Goal: Task Accomplishment & Management: Complete application form

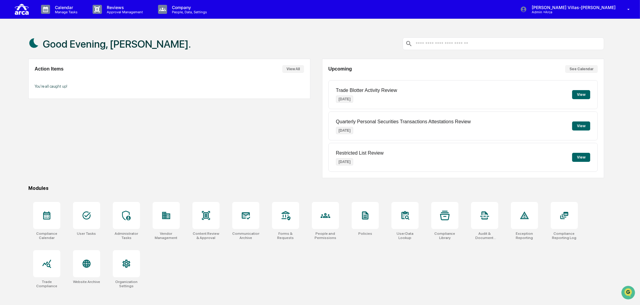
click at [239, 140] on div "Action Items View All You're all caught up!" at bounding box center [169, 118] width 282 height 119
click at [231, 278] on div "Compliance Calendar User Tasks Administrator Tasks Vendor Management Content Re…" at bounding box center [316, 246] width 576 height 94
click at [580, 127] on button "View" at bounding box center [581, 126] width 18 height 9
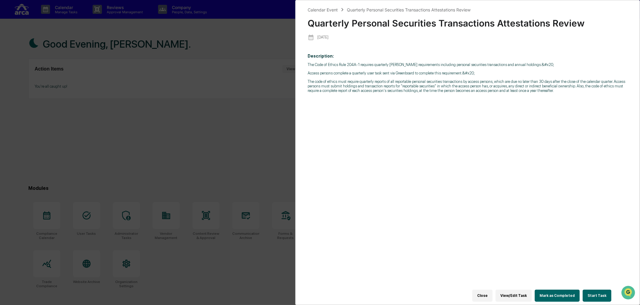
click at [89, 151] on div "Calendar Event Quarterly Personal Securities Transactions Attestations Review Q…" at bounding box center [320, 152] width 640 height 305
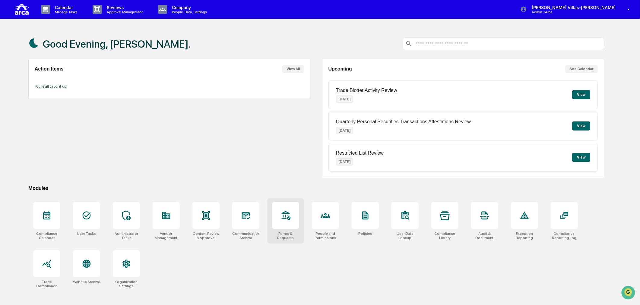
click at [275, 217] on div at bounding box center [285, 215] width 27 height 27
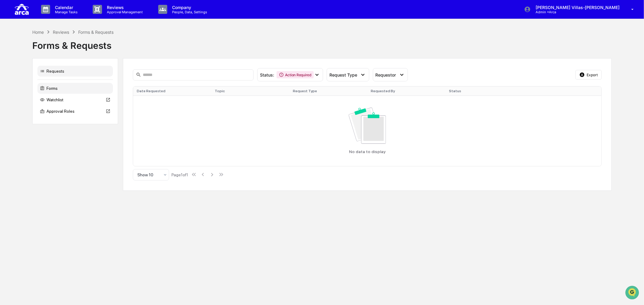
click at [56, 89] on div "Forms" at bounding box center [74, 88] width 75 height 11
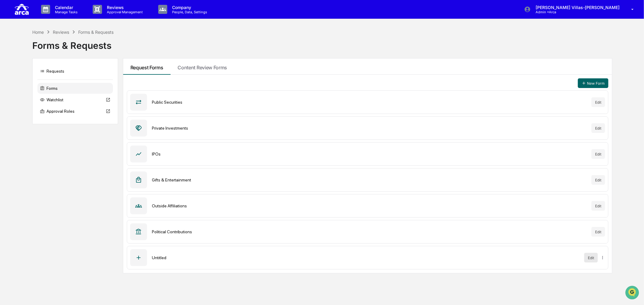
click at [591, 259] on button "Edit" at bounding box center [591, 258] width 14 height 10
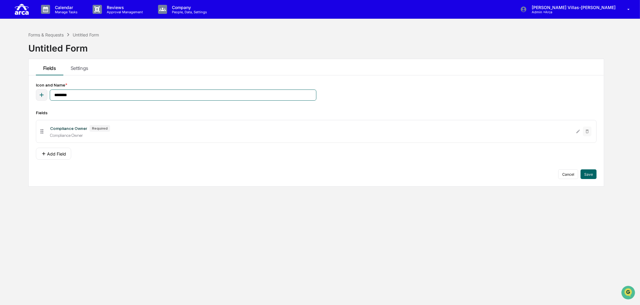
drag, startPoint x: 77, startPoint y: 95, endPoint x: 25, endPoint y: 92, distance: 52.6
click at [25, 92] on div "Forms & Requests Untitled Form Untitled Form Fields Settings Icon and Name * **…" at bounding box center [316, 181] width 594 height 305
type input "**********"
click at [53, 153] on button "Add Field" at bounding box center [53, 154] width 35 height 12
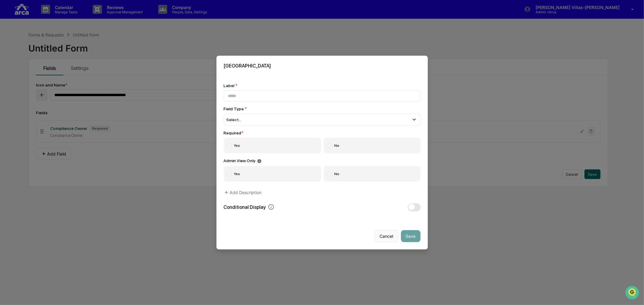
click at [374, 237] on button "Cancel" at bounding box center [386, 236] width 24 height 12
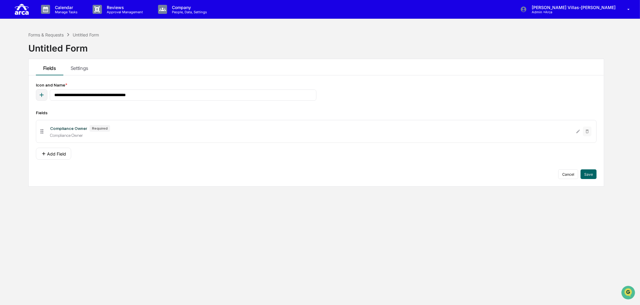
click at [74, 107] on div "**********" at bounding box center [316, 131] width 561 height 97
click at [41, 95] on icon "button" at bounding box center [42, 95] width 4 height 4
click at [125, 110] on div "Fields" at bounding box center [316, 112] width 561 height 5
click at [127, 135] on div "Compliance Owner" at bounding box center [310, 135] width 521 height 5
click at [61, 156] on button "Add Field" at bounding box center [53, 154] width 35 height 12
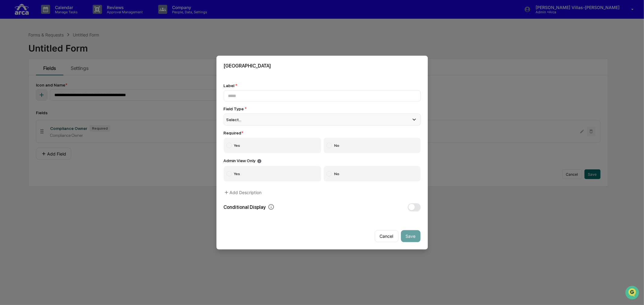
click at [244, 118] on div "Select..." at bounding box center [322, 120] width 197 height 12
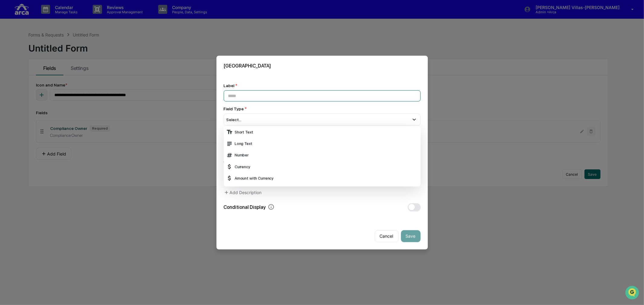
click at [247, 94] on input at bounding box center [322, 96] width 197 height 11
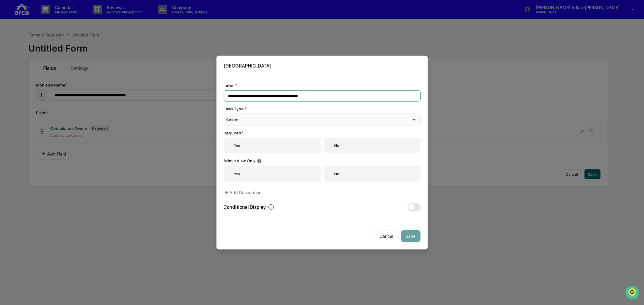
type input "**********"
click at [254, 118] on div "Select..." at bounding box center [322, 120] width 197 height 12
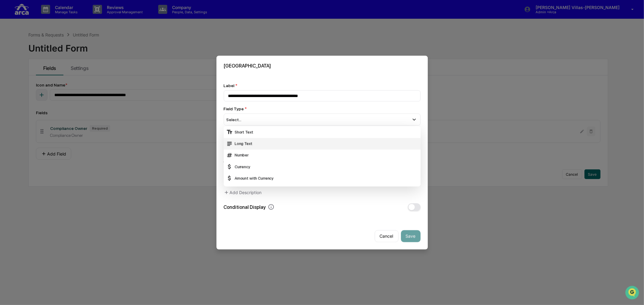
click at [247, 144] on div "Long Text" at bounding box center [322, 143] width 192 height 7
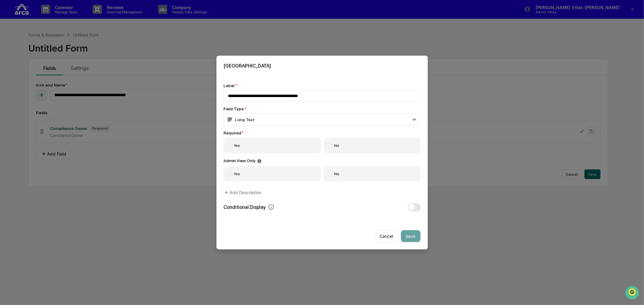
click at [247, 144] on label "Yes" at bounding box center [273, 146] width 98 height 16
click at [328, 174] on div at bounding box center [328, 173] width 5 height 5
click at [239, 189] on button "Add Description" at bounding box center [243, 192] width 38 height 12
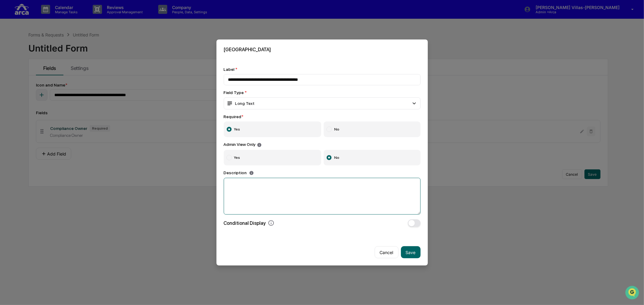
click at [239, 189] on textarea at bounding box center [322, 196] width 197 height 37
click at [255, 185] on textarea at bounding box center [322, 196] width 197 height 37
paste textarea "**********"
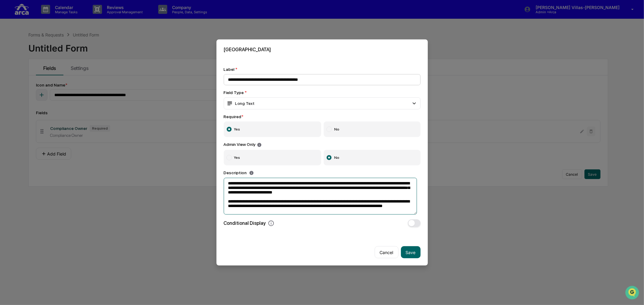
type textarea "**********"
click at [228, 77] on input "**********" at bounding box center [322, 79] width 197 height 11
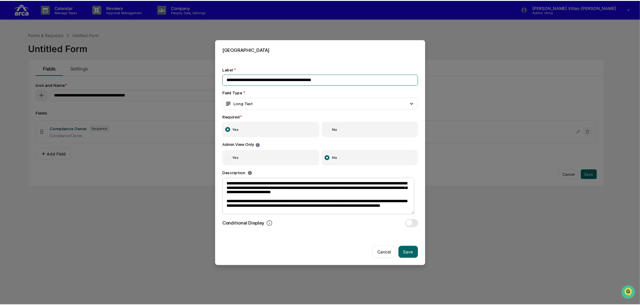
scroll to position [10, 0]
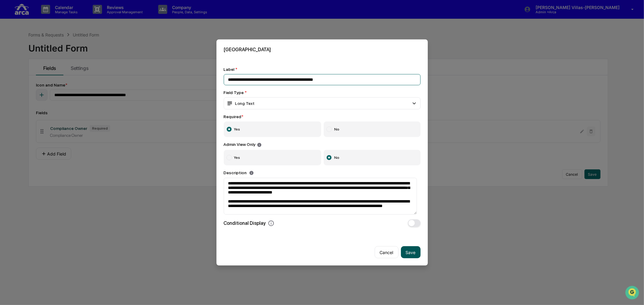
type input "**********"
click at [411, 251] on button "Save" at bounding box center [411, 253] width 20 height 12
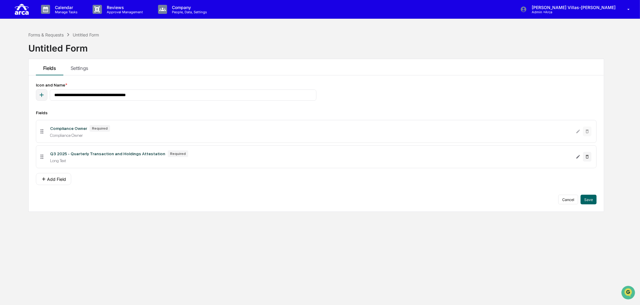
click at [115, 215] on div "**********" at bounding box center [316, 181] width 594 height 305
click at [60, 49] on div "Untitled Form" at bounding box center [63, 46] width 71 height 16
click at [46, 36] on div "Forms & Requests" at bounding box center [45, 34] width 35 height 5
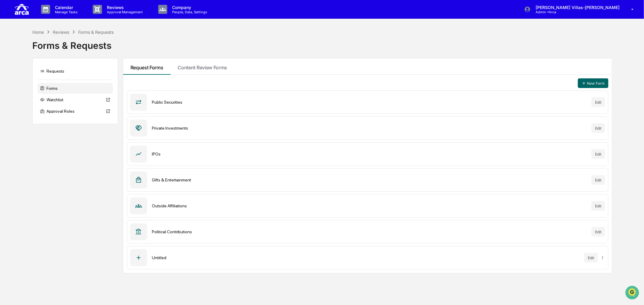
click at [137, 257] on icon at bounding box center [138, 258] width 7 height 7
click at [203, 260] on div "Untitled" at bounding box center [366, 258] width 428 height 5
click at [601, 259] on html "Calendar Manage Tasks Reviews Approval Management Company People, Data, Setting…" at bounding box center [322, 152] width 644 height 305
click at [593, 259] on html "Calendar Manage Tasks Reviews Approval Management Company People, Data, Setting…" at bounding box center [322, 152] width 644 height 305
click at [587, 258] on button "Edit" at bounding box center [591, 258] width 14 height 10
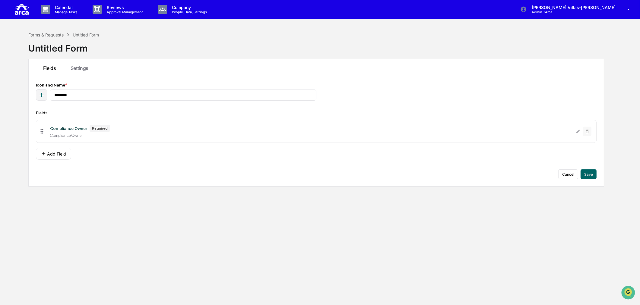
click at [43, 132] on icon at bounding box center [41, 131] width 3 height 5
click at [59, 130] on div "Compliance Owner" at bounding box center [68, 128] width 37 height 5
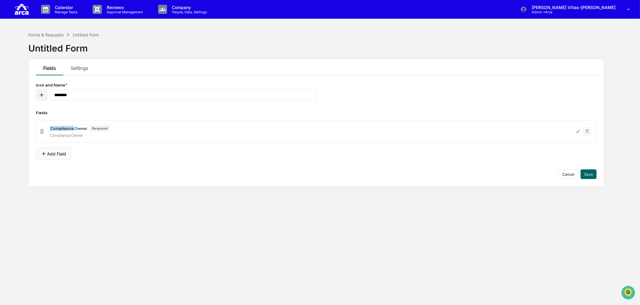
click at [59, 153] on button "Add Field" at bounding box center [53, 154] width 35 height 12
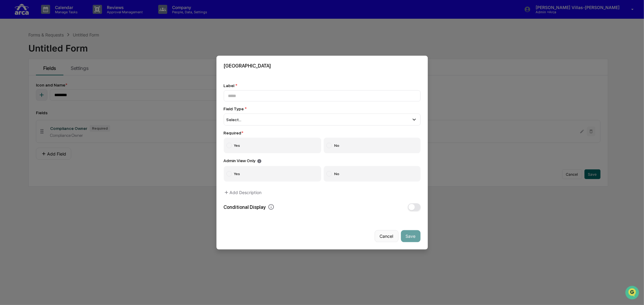
click at [387, 238] on button "Cancel" at bounding box center [386, 236] width 24 height 12
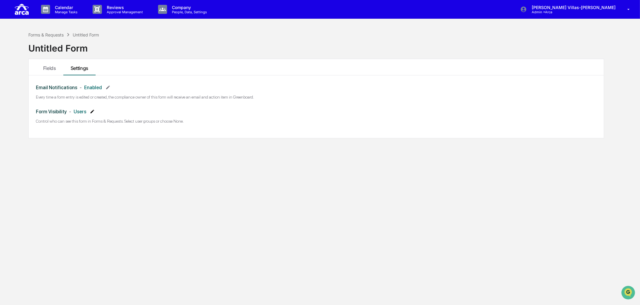
click at [91, 111] on icon at bounding box center [93, 112] width 4 height 4
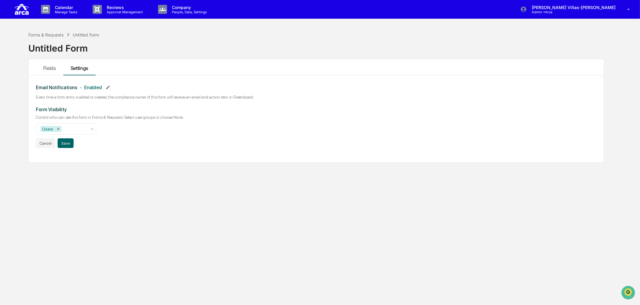
click at [127, 186] on div "Forms & Requests Untitled Form Untitled Form Fields Settings Email Notification…" at bounding box center [316, 181] width 594 height 305
click at [47, 141] on button "Cancel" at bounding box center [45, 143] width 19 height 10
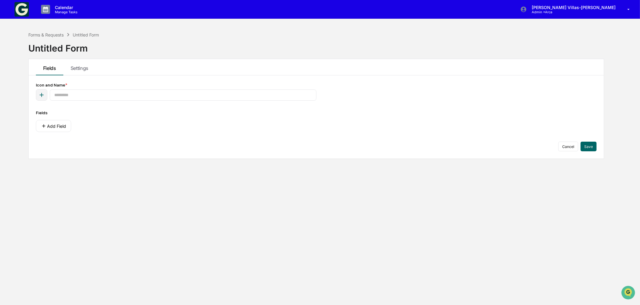
type input "********"
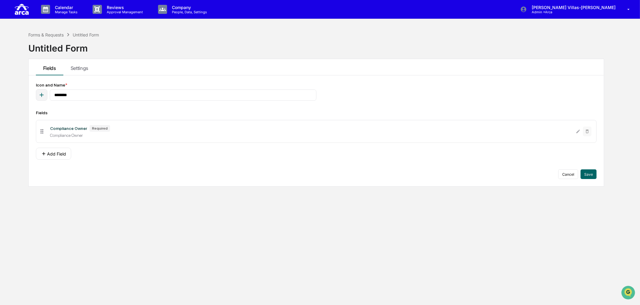
click at [41, 97] on icon "button" at bounding box center [41, 95] width 7 height 7
click at [110, 94] on input "********" at bounding box center [183, 95] width 267 height 11
click at [222, 193] on div "Forms & Requests Untitled Form Untitled Form Fields Settings Icon and Name * **…" at bounding box center [316, 181] width 594 height 305
click at [62, 129] on div "Compliance Owner" at bounding box center [68, 128] width 37 height 5
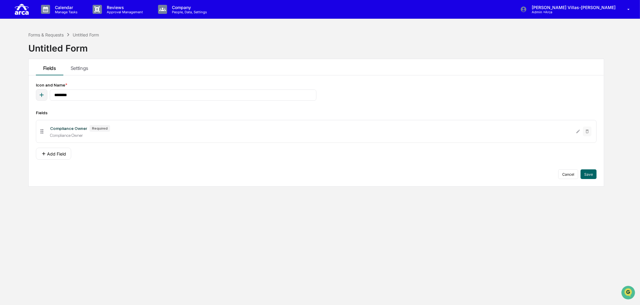
drag, startPoint x: 43, startPoint y: 131, endPoint x: 85, endPoint y: 134, distance: 41.7
click at [45, 131] on icon at bounding box center [42, 131] width 7 height 7
click at [50, 33] on div "Forms & Requests" at bounding box center [45, 34] width 35 height 5
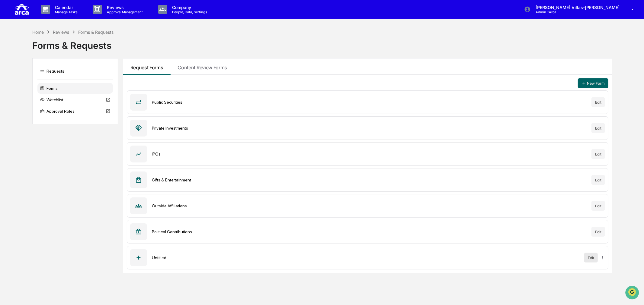
click at [588, 257] on button "Edit" at bounding box center [591, 258] width 14 height 10
click at [602, 259] on html "Calendar Manage Tasks Reviews Approval Management Company People, Data, Setting…" at bounding box center [322, 152] width 644 height 305
click at [586, 271] on div "Archive" at bounding box center [602, 271] width 39 height 10
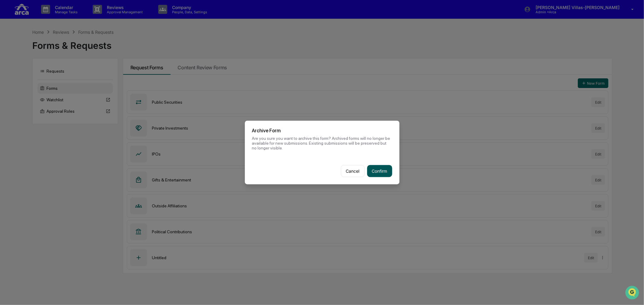
click at [376, 170] on button "Confirm" at bounding box center [379, 171] width 25 height 12
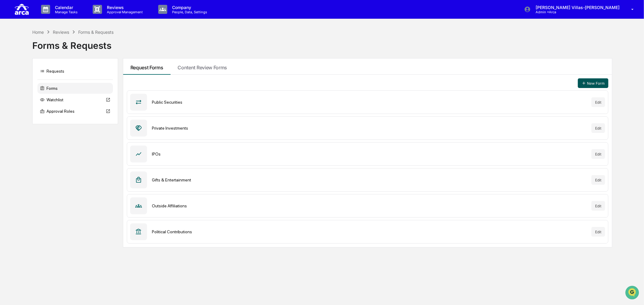
click at [593, 83] on button "New Form" at bounding box center [593, 83] width 30 height 10
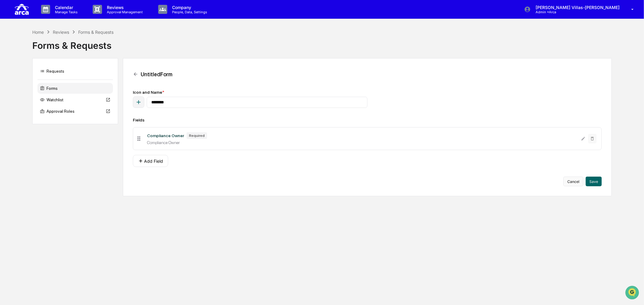
click at [573, 185] on button "Cancel" at bounding box center [573, 182] width 20 height 10
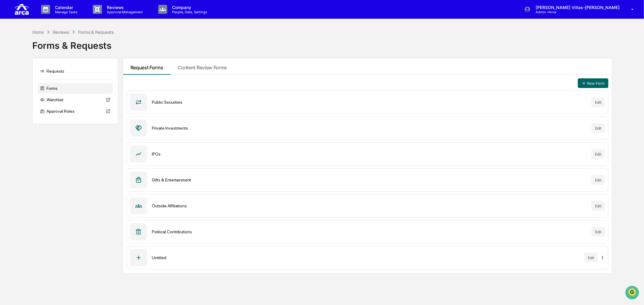
click at [604, 259] on html "Calendar Manage Tasks Reviews Approval Management Company People, Data, Setting…" at bounding box center [322, 152] width 644 height 305
click at [601, 273] on div "Archive" at bounding box center [602, 271] width 39 height 10
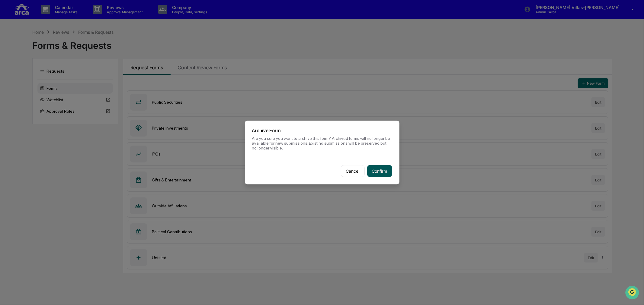
click at [376, 170] on button "Confirm" at bounding box center [379, 171] width 25 height 12
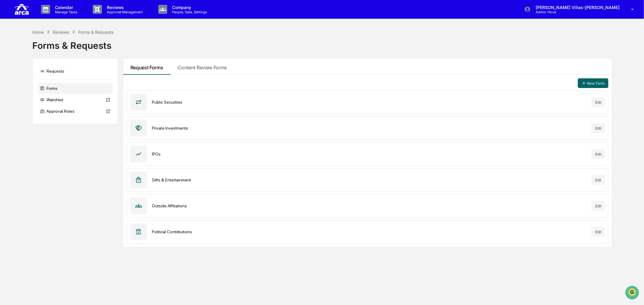
click at [68, 35] on div "Forms & Requests" at bounding box center [321, 43] width 579 height 16
click at [117, 11] on p "Approval Management" at bounding box center [124, 12] width 44 height 4
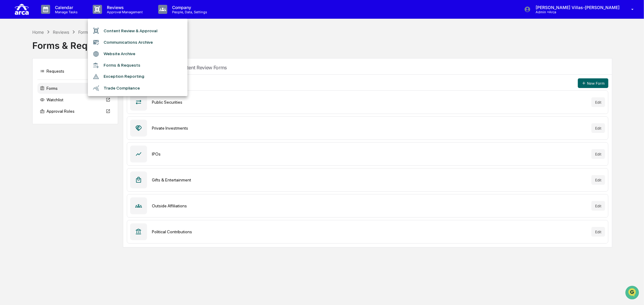
click at [173, 9] on div at bounding box center [322, 152] width 644 height 305
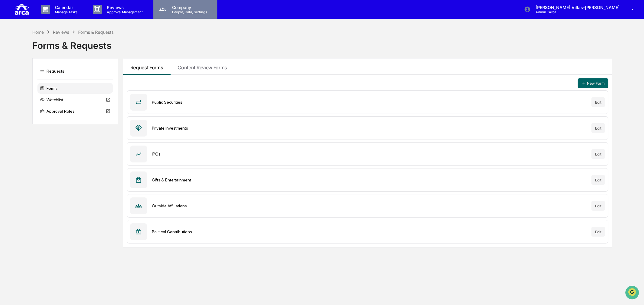
click at [186, 10] on p "People, Data, Settings" at bounding box center [188, 12] width 43 height 4
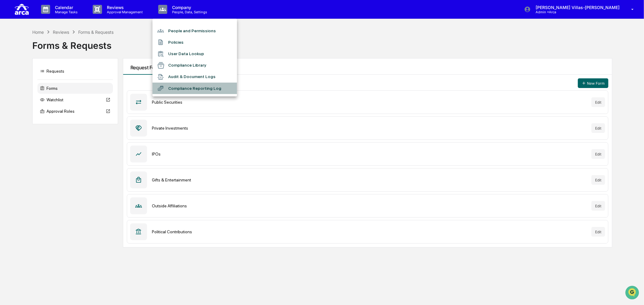
click at [184, 91] on li "Compliance Reporting Log" at bounding box center [194, 88] width 84 height 11
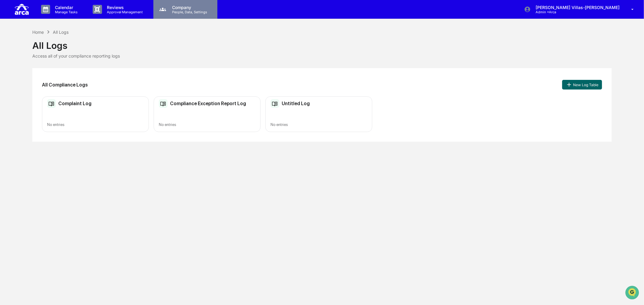
click at [173, 2] on div "Company People, Data, Settings" at bounding box center [185, 9] width 64 height 19
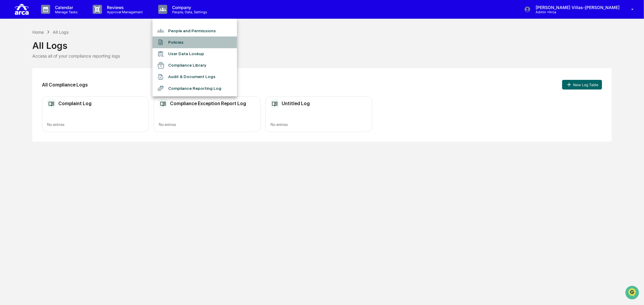
click at [173, 42] on li "Policies" at bounding box center [194, 42] width 84 height 11
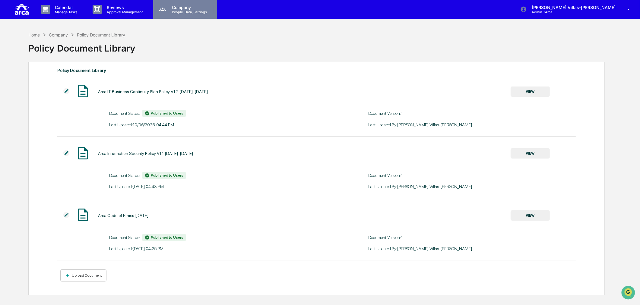
click at [181, 10] on p "People, Data, Settings" at bounding box center [188, 12] width 43 height 4
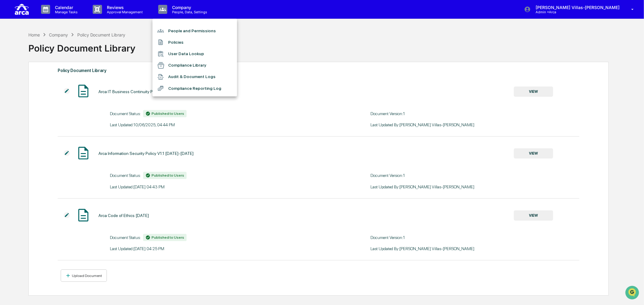
click at [169, 73] on li "Audit & Document Logs" at bounding box center [194, 76] width 84 height 11
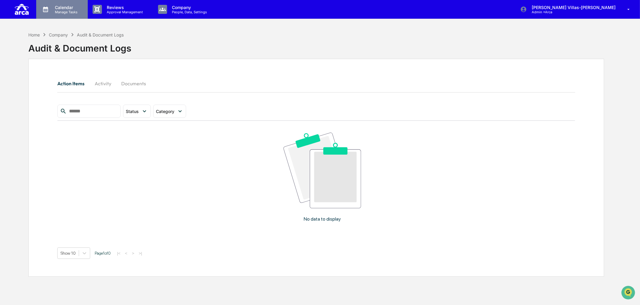
click at [68, 8] on p "Calendar" at bounding box center [65, 7] width 30 height 5
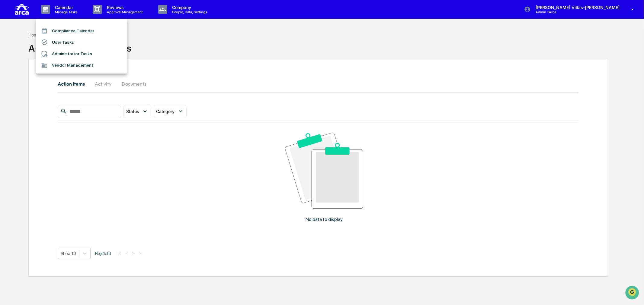
click at [587, 11] on div at bounding box center [322, 152] width 644 height 305
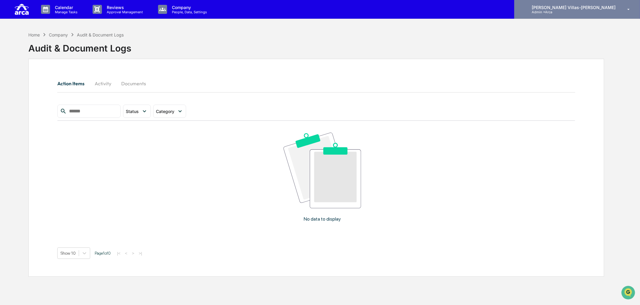
click at [627, 4] on div "[PERSON_NAME]-[PERSON_NAME]" at bounding box center [577, 9] width 126 height 19
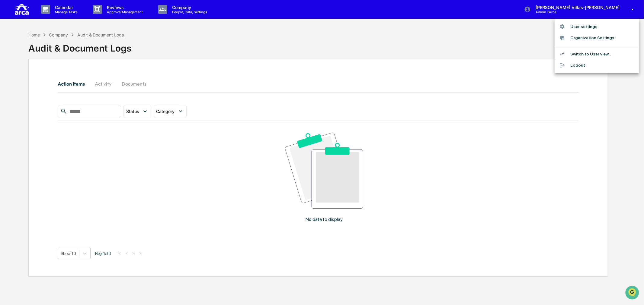
click at [563, 68] on li "Logout" at bounding box center [596, 65] width 84 height 11
